Goal: Find contact information: Find contact information

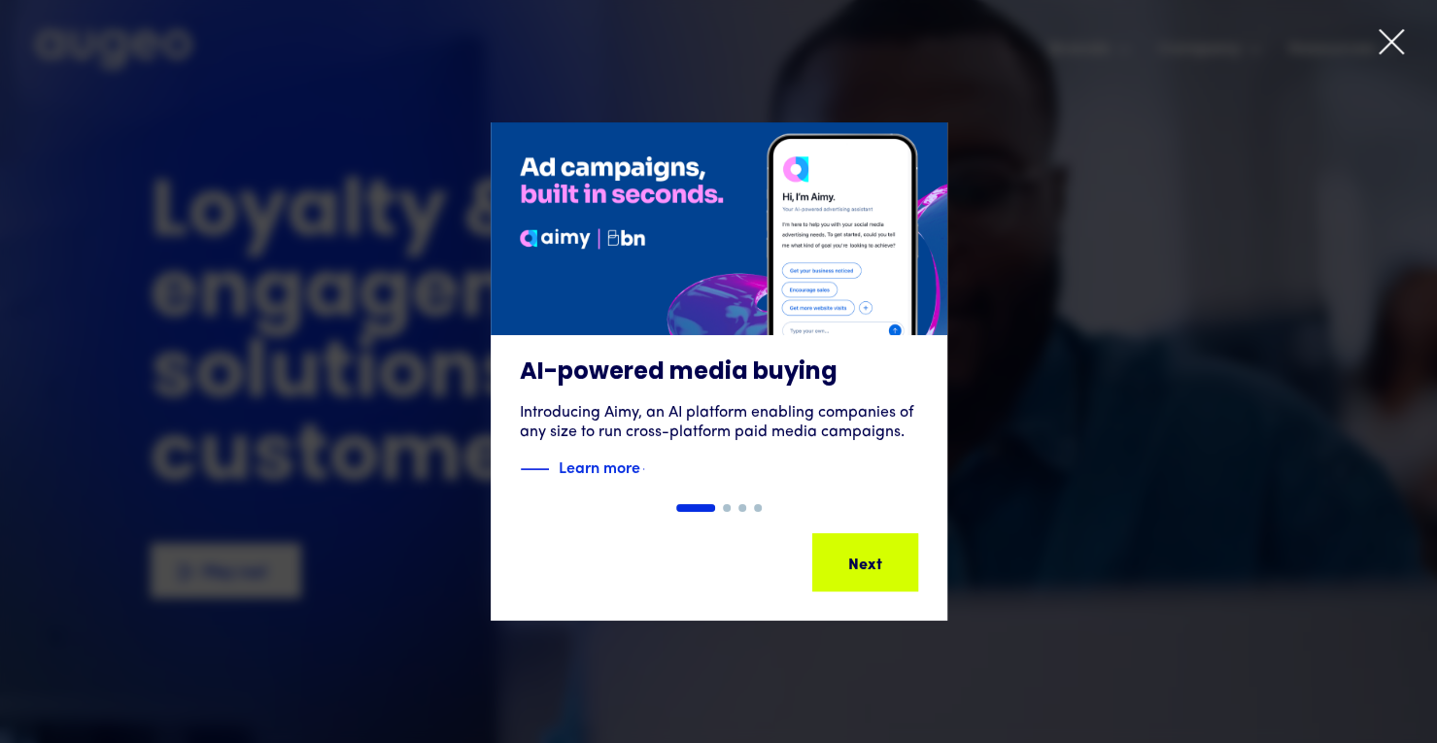
click at [1389, 50] on icon at bounding box center [1390, 41] width 29 height 29
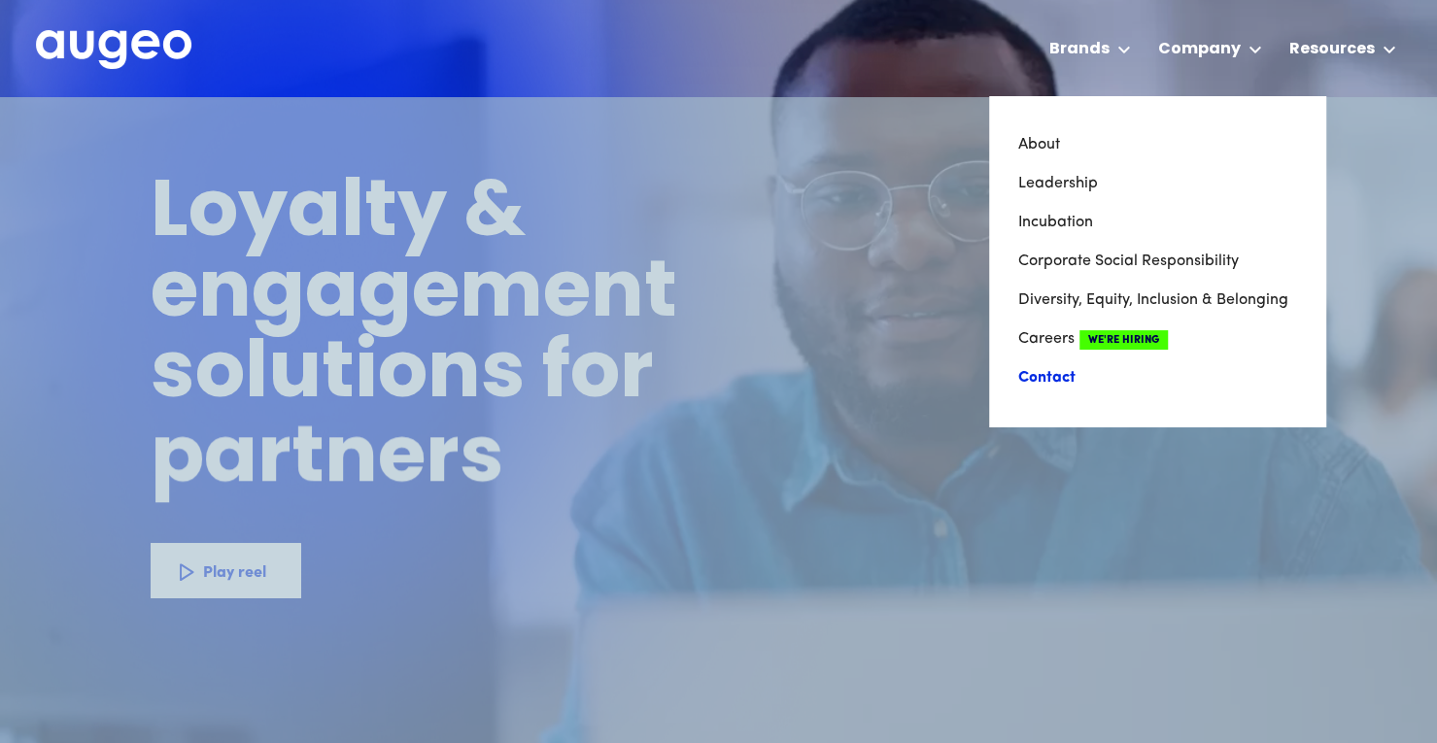
click at [1061, 377] on link "Contact" at bounding box center [1157, 377] width 278 height 39
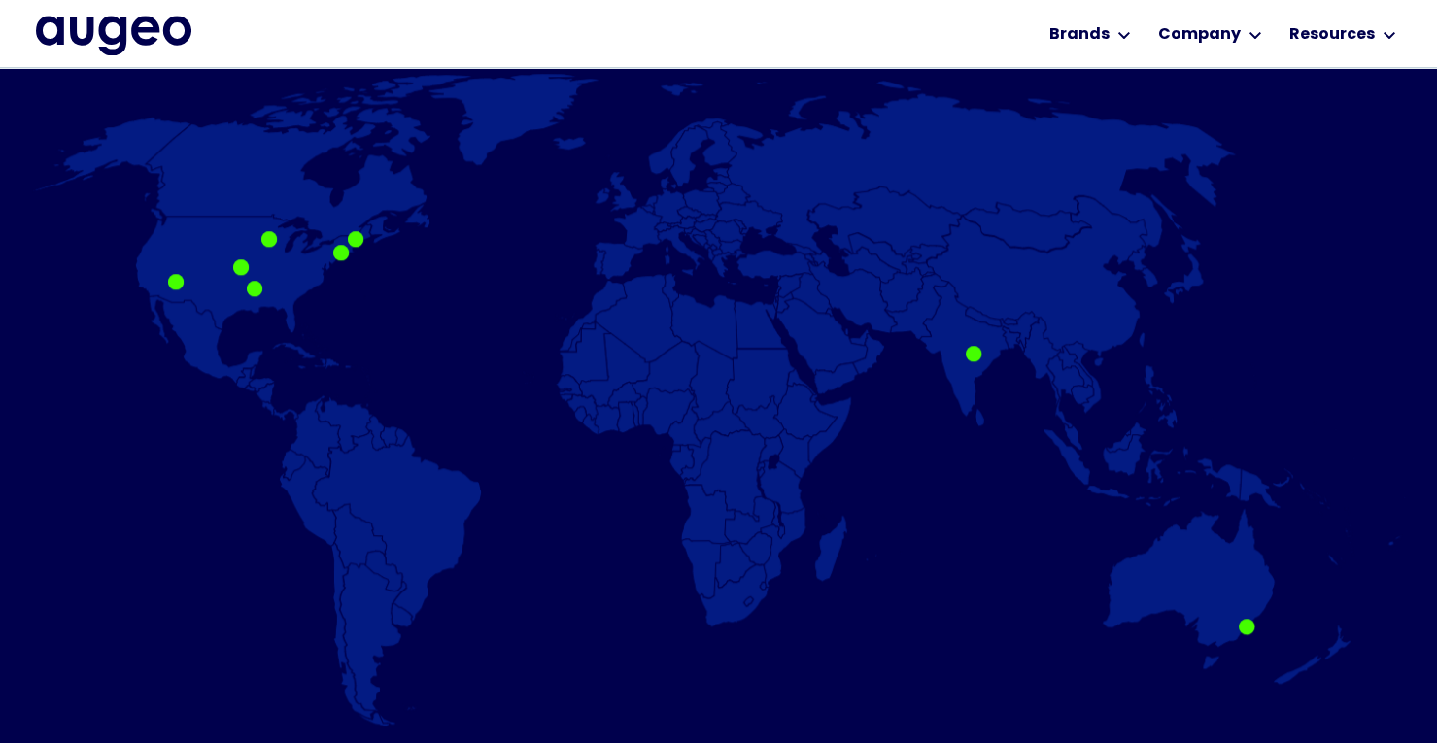
scroll to position [591, 0]
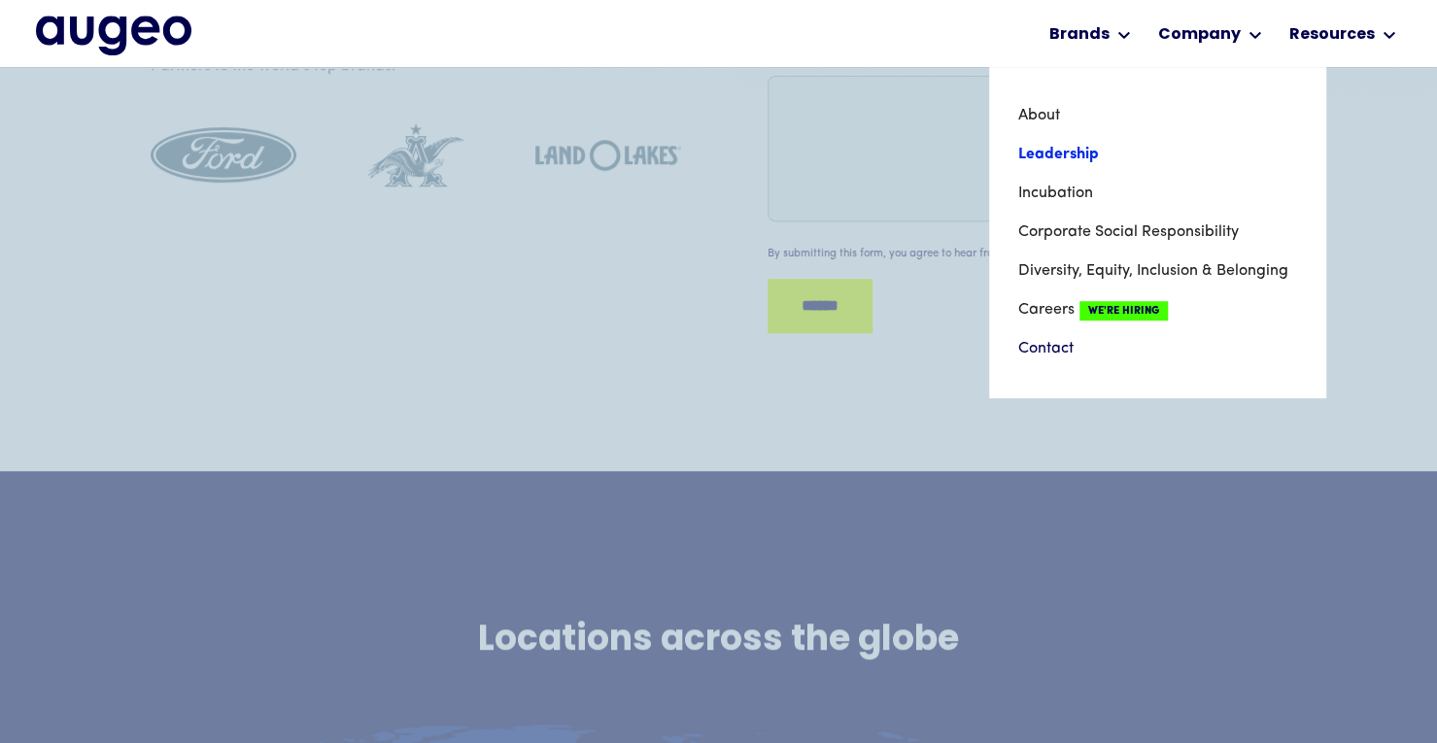
click at [1067, 154] on link "Leadership" at bounding box center [1157, 154] width 278 height 39
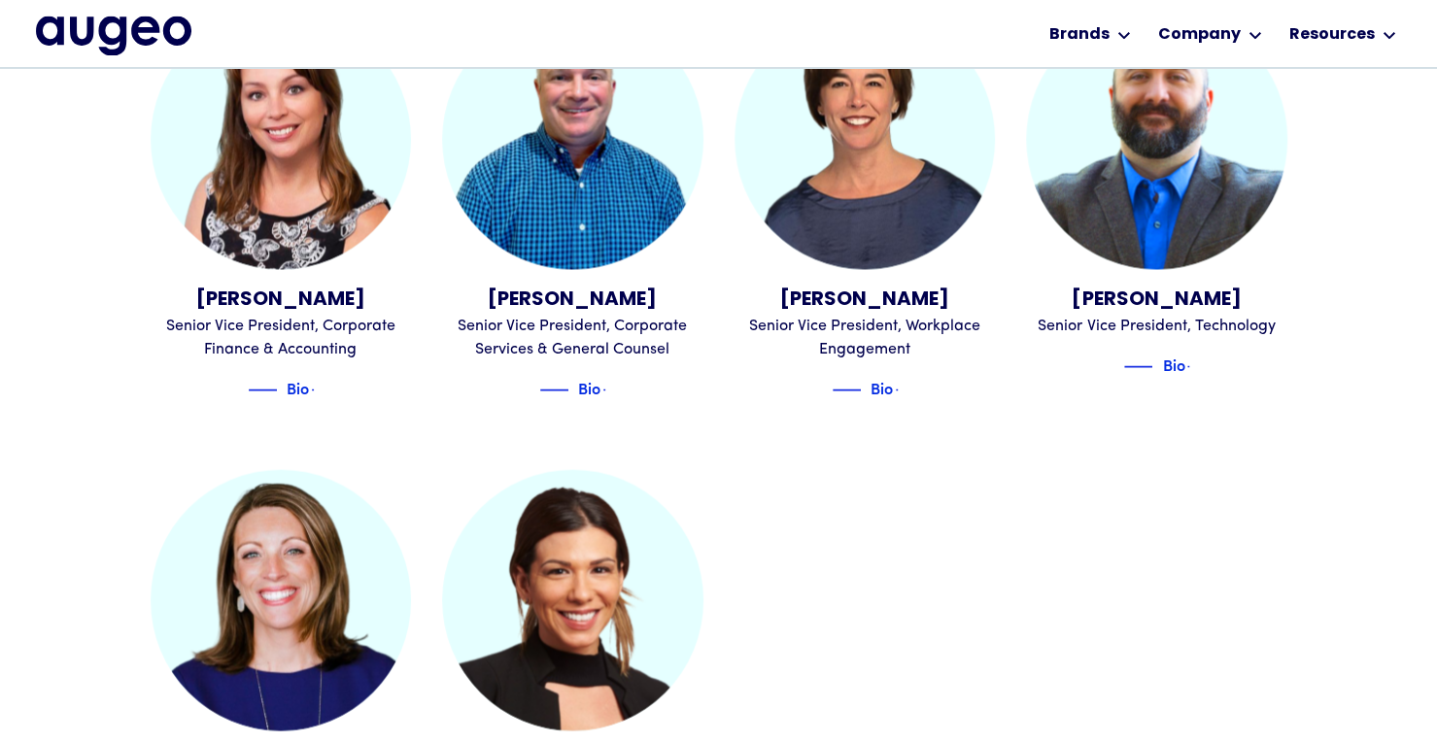
scroll to position [2134, 0]
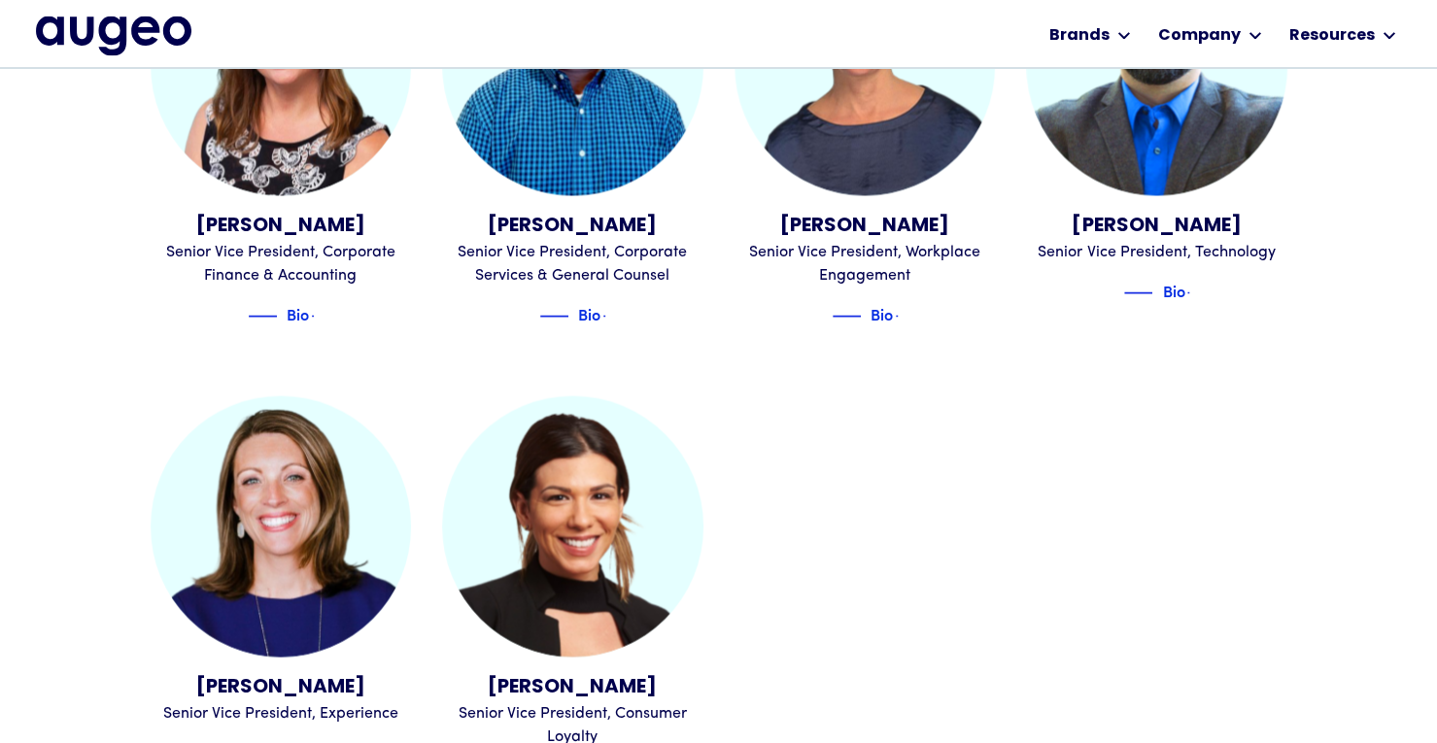
drag, startPoint x: 1449, startPoint y: 75, endPoint x: 1449, endPoint y: 528, distance: 453.6
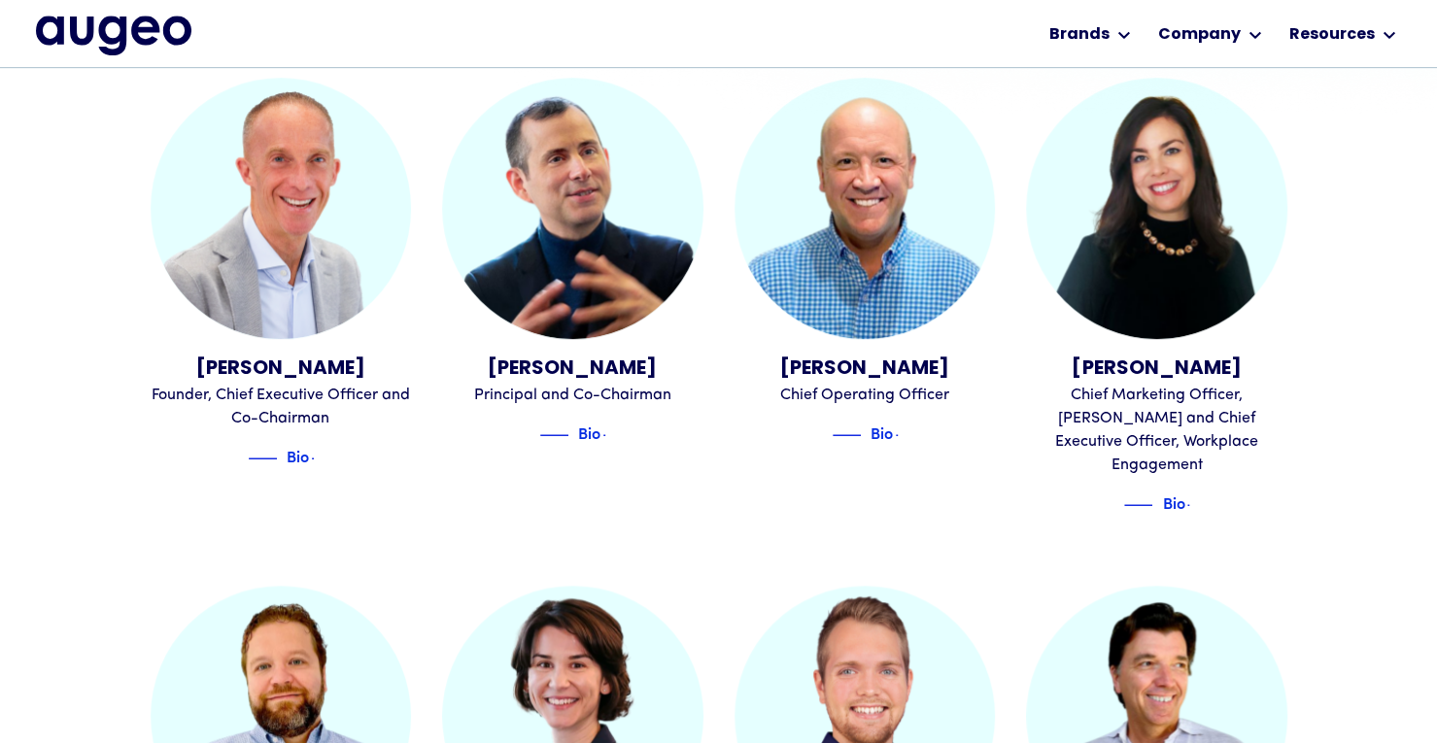
scroll to position [310, 0]
